Goal: Transaction & Acquisition: Purchase product/service

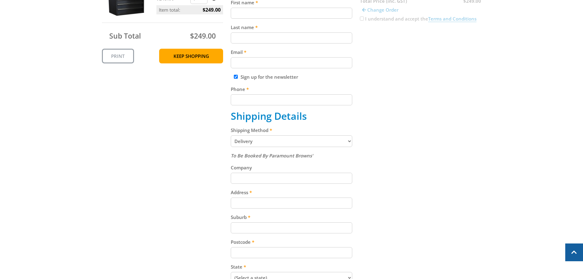
scroll to position [184, 0]
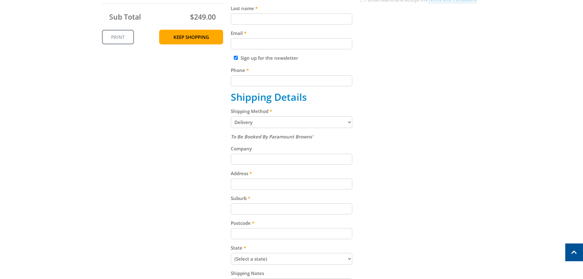
click at [348, 121] on select "Pickup from [GEOGRAPHIC_DATA][PERSON_NAME] Delivery" at bounding box center [292, 122] width 122 height 12
select select "Pickup"
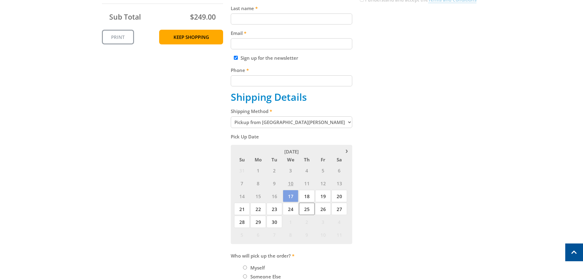
click at [306, 208] on span "25" at bounding box center [307, 209] width 16 height 12
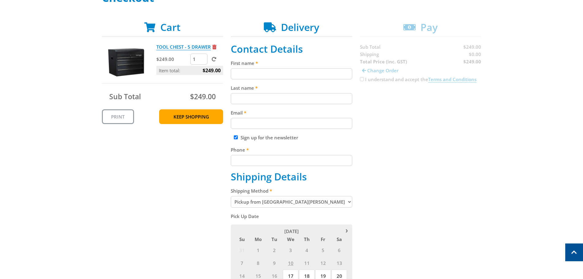
scroll to position [92, 0]
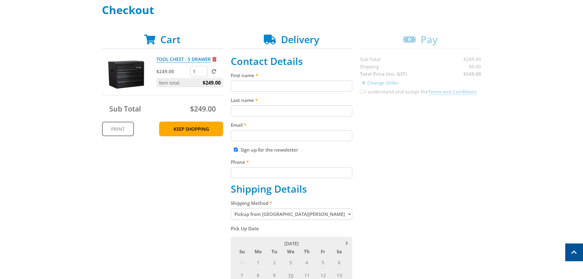
click at [288, 86] on input "First name" at bounding box center [292, 86] width 122 height 11
type input "Sid"
type input "Frankling"
type input "[EMAIL_ADDRESS][DOMAIN_NAME]"
type input "0407043393"
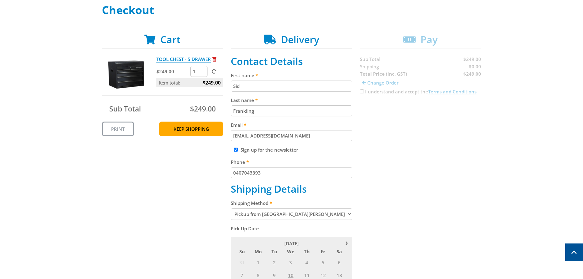
click at [419, 145] on div "Cart TOOL CHEST - 5 DRAWER $249.00 1 Item total: $249.00 Sub Total $249.00 Prin…" at bounding box center [292, 220] width 380 height 373
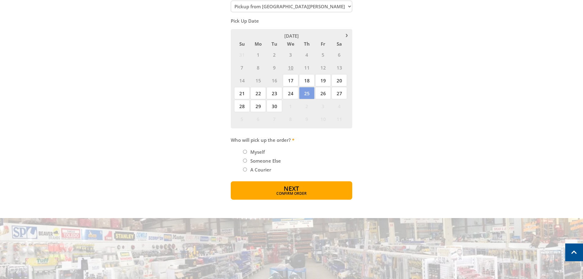
scroll to position [306, 0]
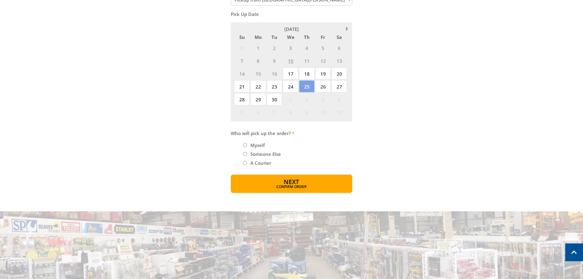
click at [245, 145] on input "Myself" at bounding box center [245, 145] width 4 height 4
radio input "true"
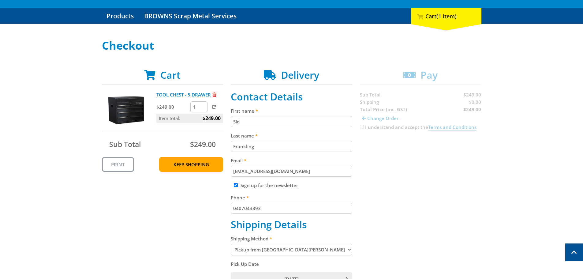
scroll to position [0, 0]
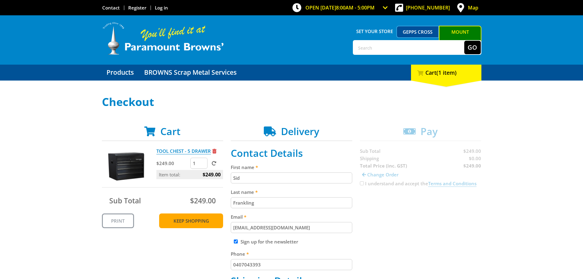
click at [190, 220] on link "Keep Shopping" at bounding box center [191, 220] width 64 height 15
